Goal: Navigation & Orientation: Find specific page/section

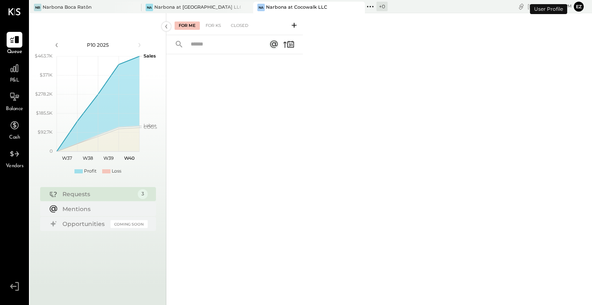
click at [581, 9] on button "Ez" at bounding box center [579, 7] width 10 height 10
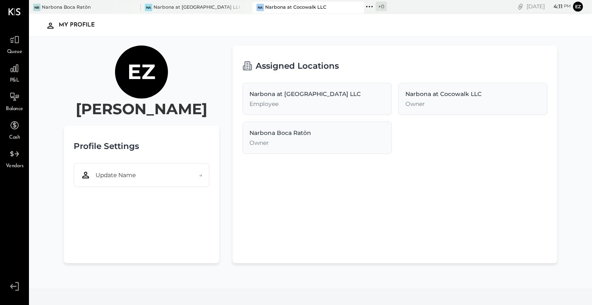
click at [18, 285] on icon at bounding box center [14, 286] width 15 height 12
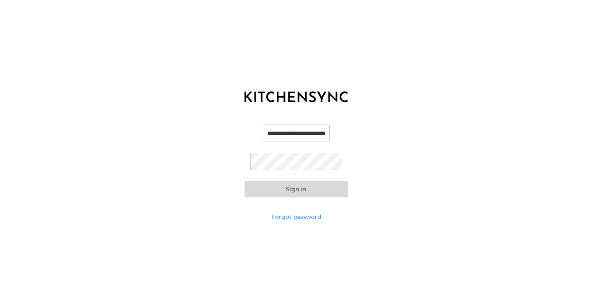
type input "**********"
click at [296, 189] on button "Sign in" at bounding box center [295, 189] width 103 height 17
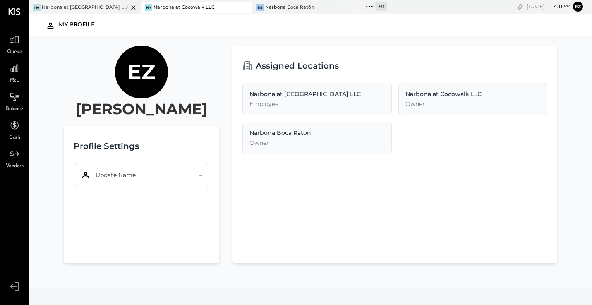
click at [89, 7] on div "Narbona at [GEOGRAPHIC_DATA] LLC" at bounding box center [85, 7] width 86 height 7
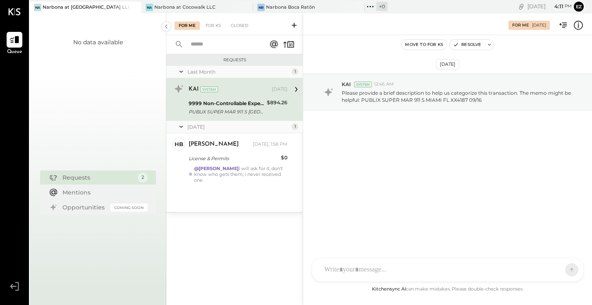
click at [18, 286] on icon at bounding box center [14, 286] width 15 height 12
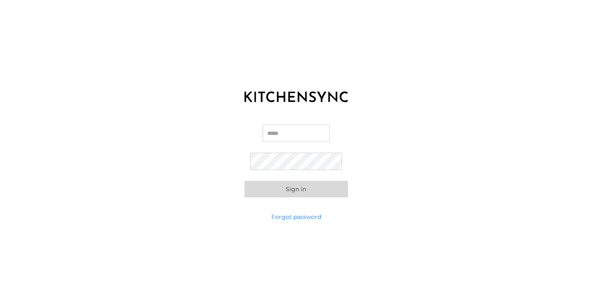
click at [184, 263] on div "KITCHEN SYNC LOGIN Email Password Sign in Forgot password" at bounding box center [296, 152] width 592 height 305
click at [283, 138] on input "Email" at bounding box center [296, 132] width 67 height 17
type input "**********"
click at [307, 184] on button "Sign in" at bounding box center [295, 189] width 103 height 17
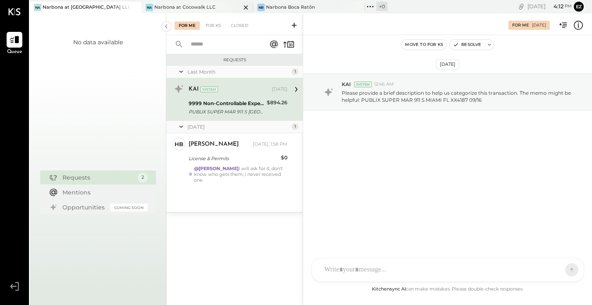
click at [176, 7] on div "Narbona at Cocowalk LLC" at bounding box center [184, 7] width 61 height 7
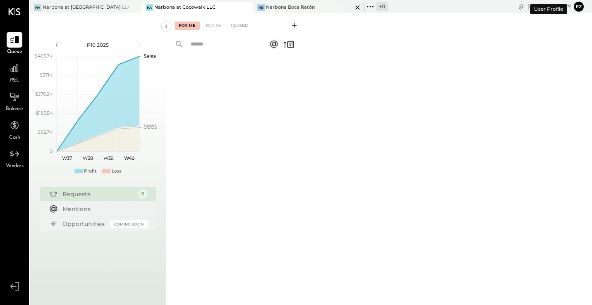
click at [293, 7] on div "Narbona Boca Ratōn" at bounding box center [290, 7] width 49 height 7
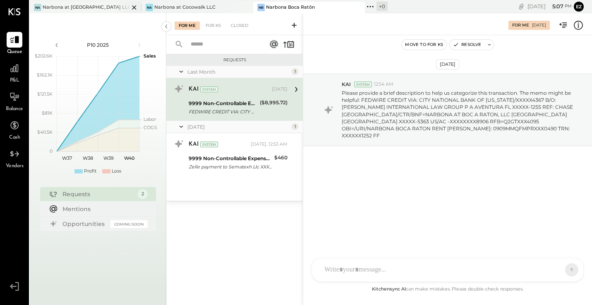
click at [98, 2] on div "Na Narbona at [GEOGRAPHIC_DATA] LLC" at bounding box center [86, 8] width 112 height 12
